Goal: Find specific page/section: Find specific page/section

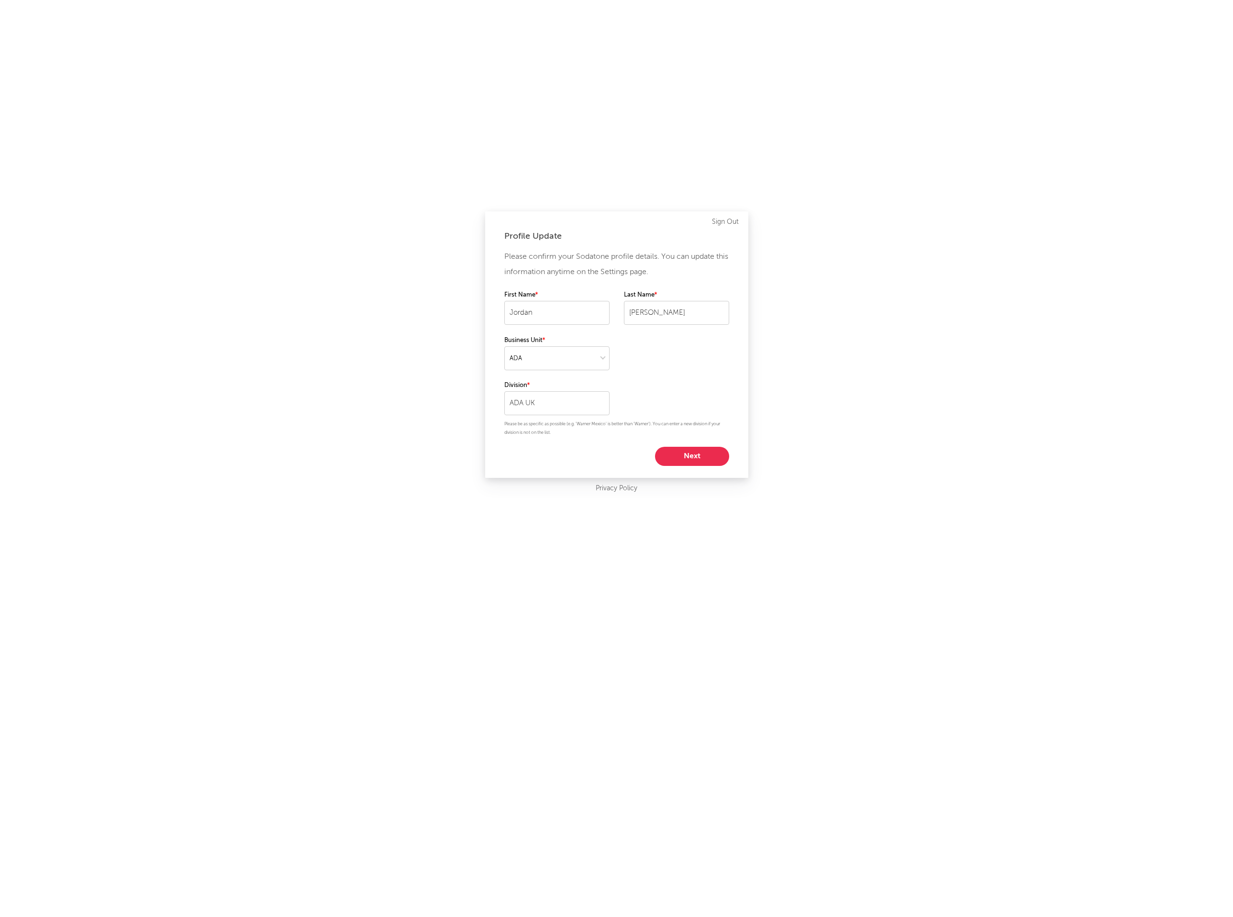
click at [685, 457] on button "Next" at bounding box center [692, 456] width 74 height 19
select select "marketing"
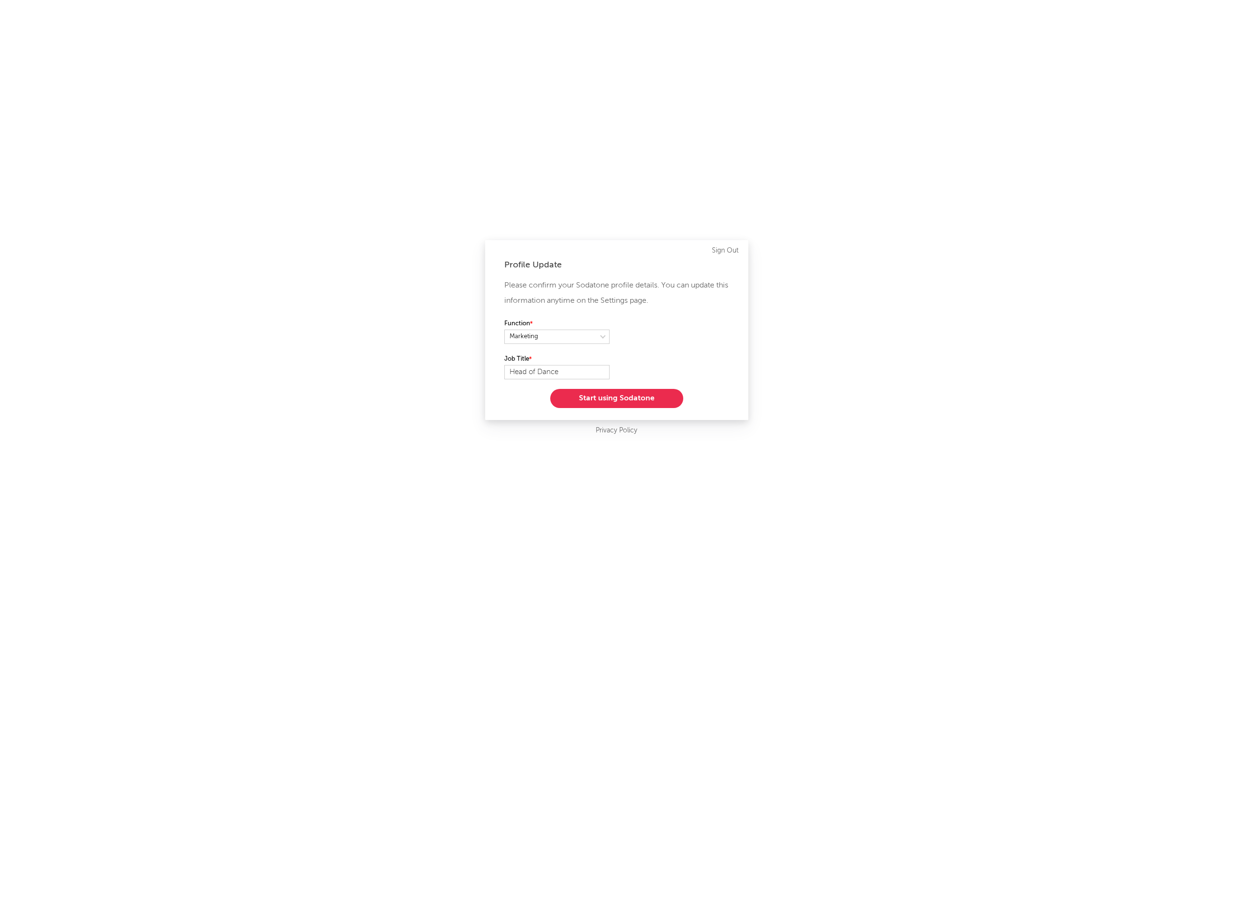
click at [625, 402] on button "Start using Sodatone" at bounding box center [616, 398] width 133 height 19
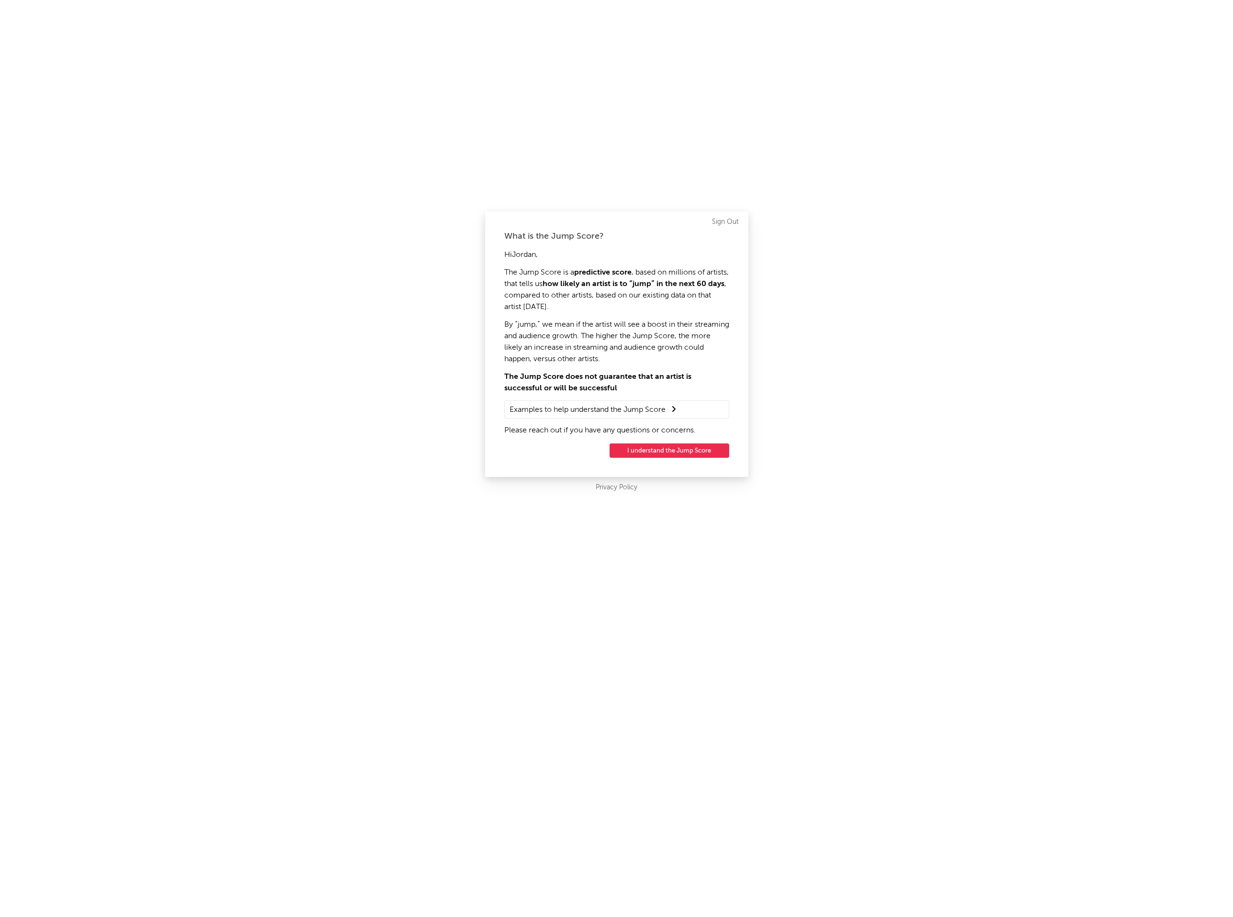
click at [678, 446] on button "I understand the Jump Score" at bounding box center [669, 450] width 120 height 14
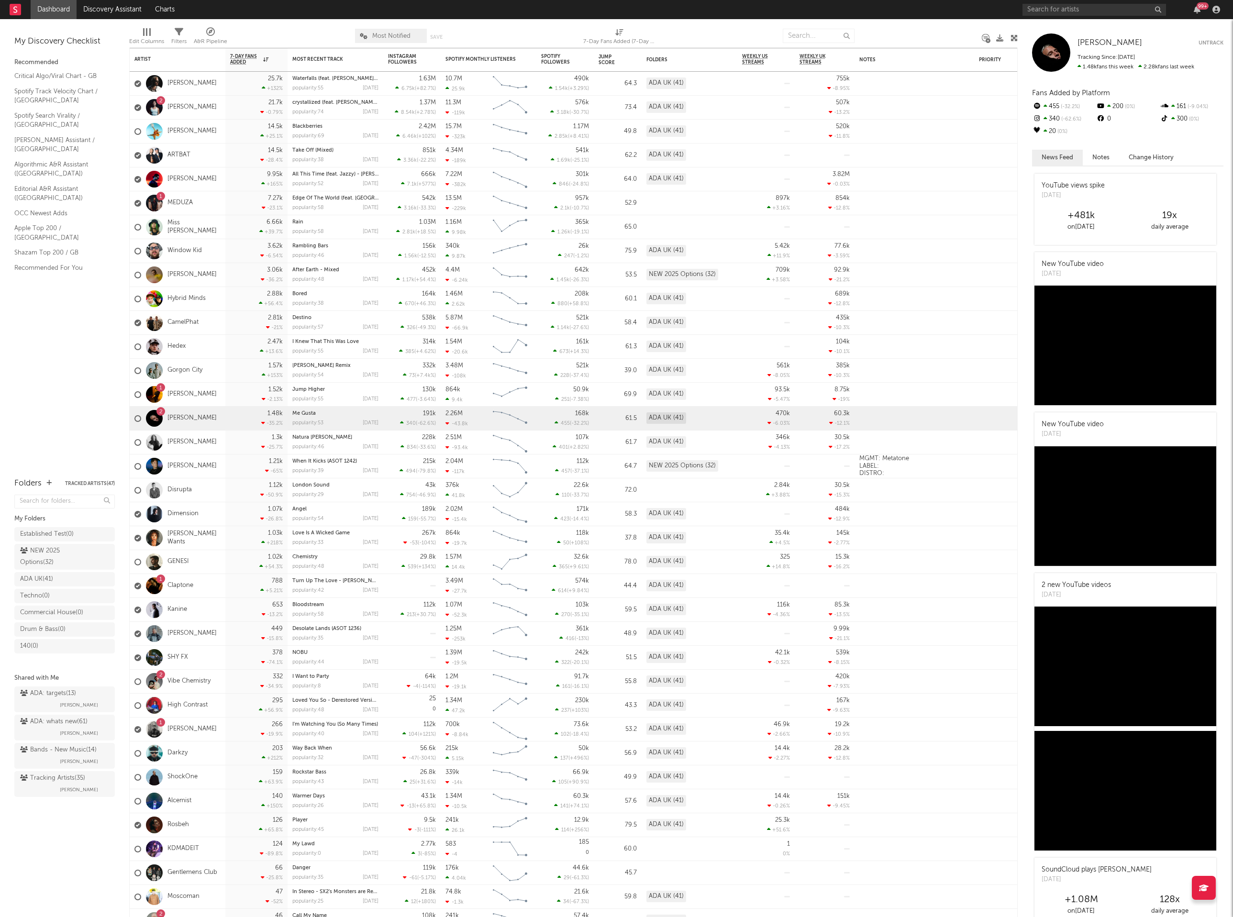
drag, startPoint x: 930, startPoint y: 26, endPoint x: 938, endPoint y: 63, distance: 37.6
click at [930, 26] on div at bounding box center [918, 36] width 113 height 24
click at [1073, 9] on input "text" at bounding box center [1094, 10] width 144 height 12
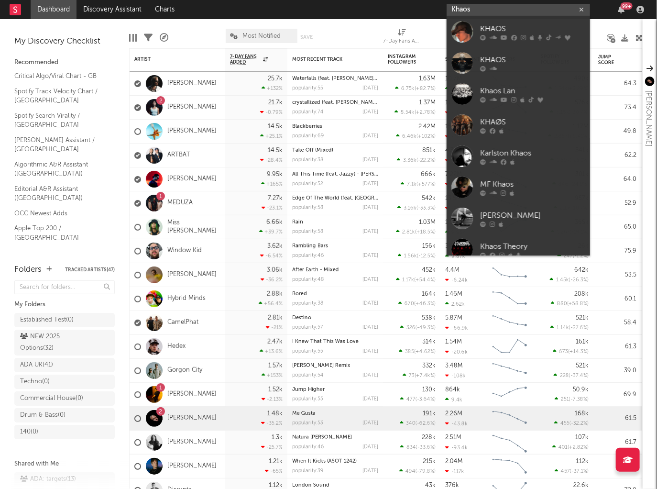
type input "Khaos"
click at [499, 26] on div "KHAOS" at bounding box center [532, 28] width 105 height 11
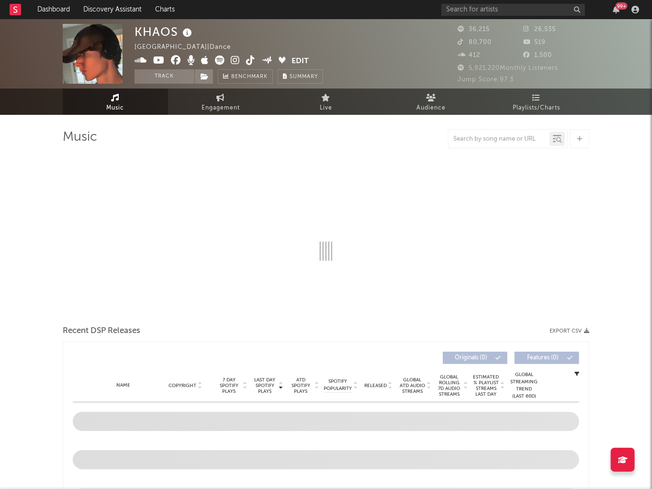
select select "1w"
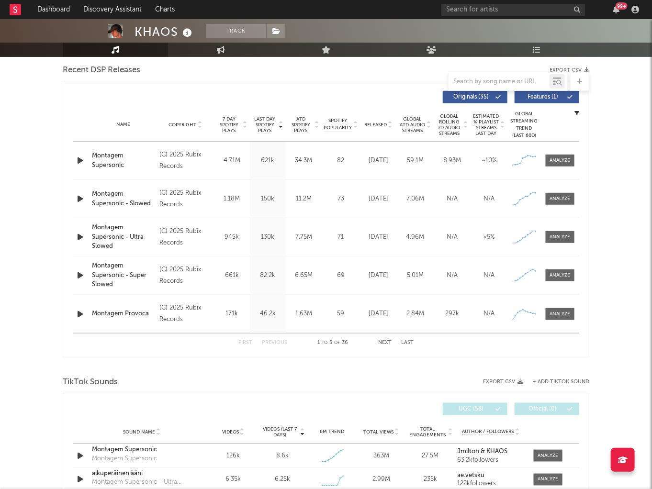
scroll to position [421, 0]
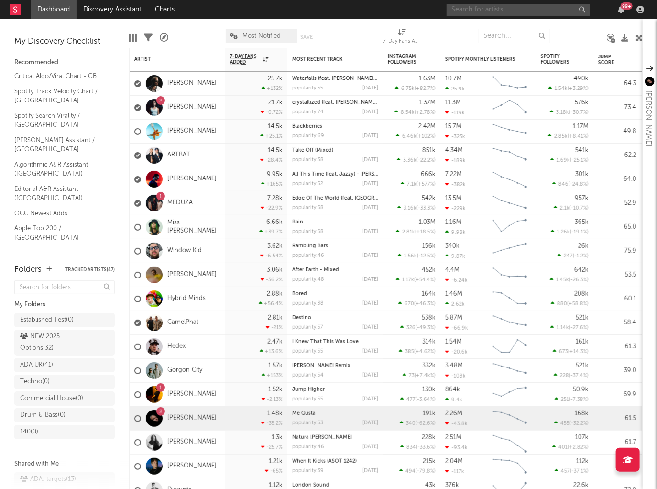
click at [513, 6] on input "text" at bounding box center [519, 10] width 144 height 12
